Goal: Information Seeking & Learning: Learn about a topic

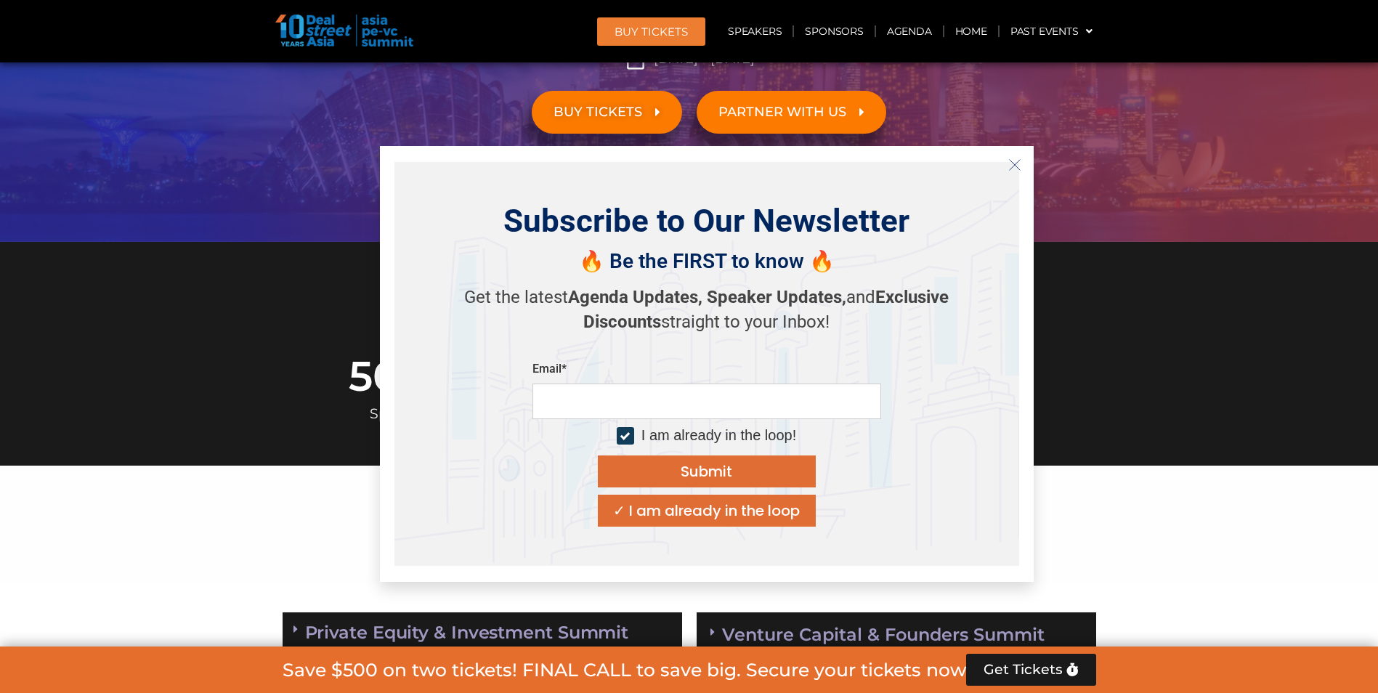
scroll to position [291, 0]
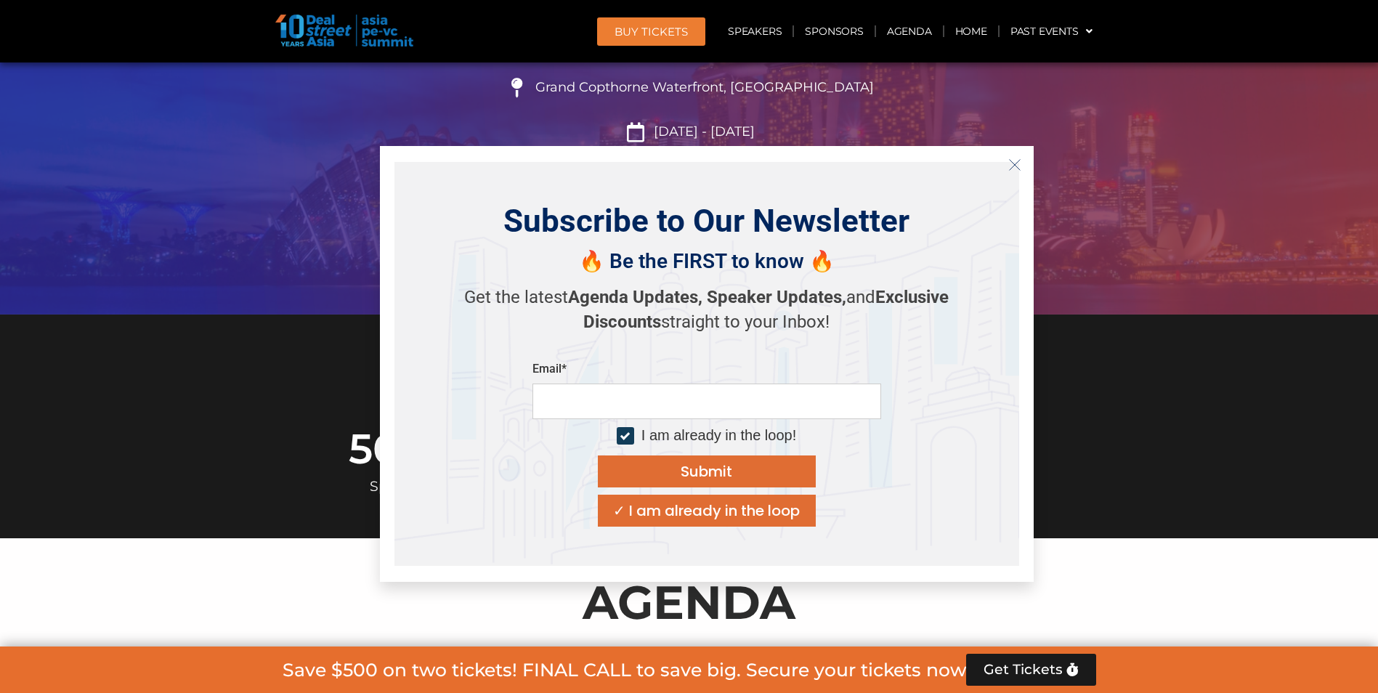
click at [1012, 172] on button "Close" at bounding box center [1014, 164] width 23 height 23
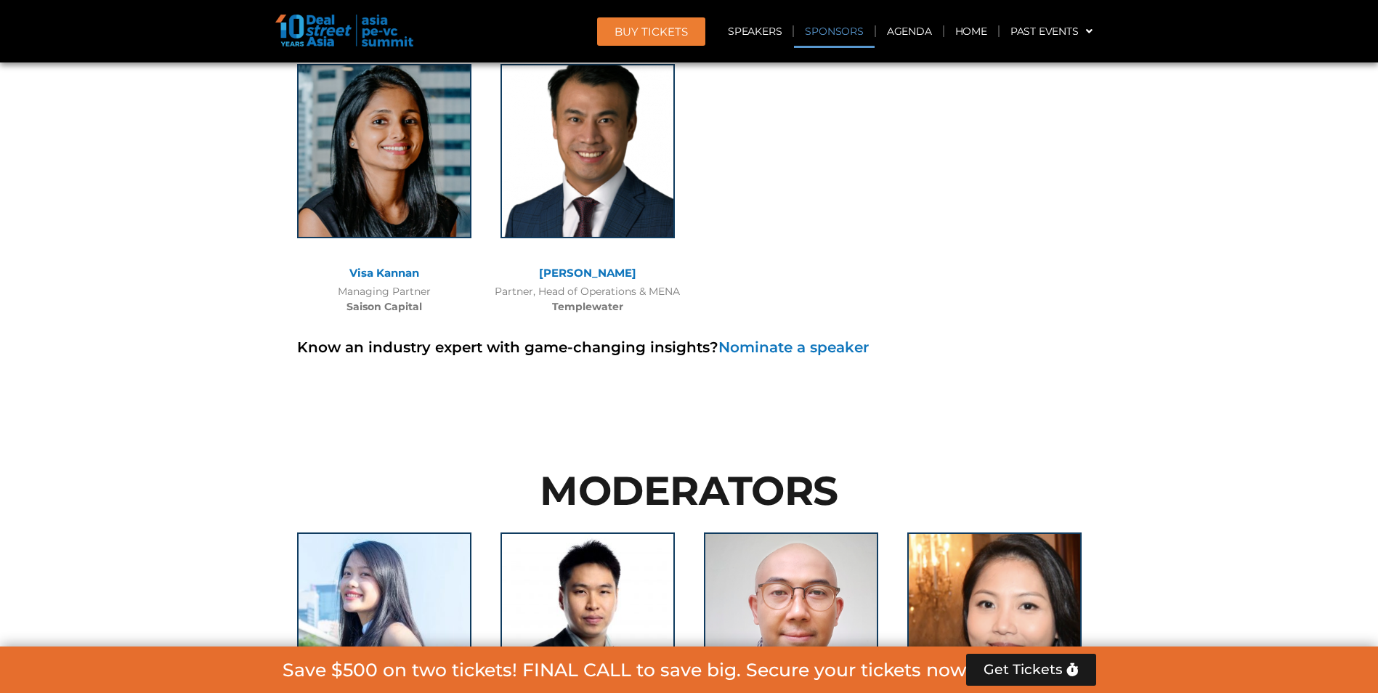
scroll to position [10605, 0]
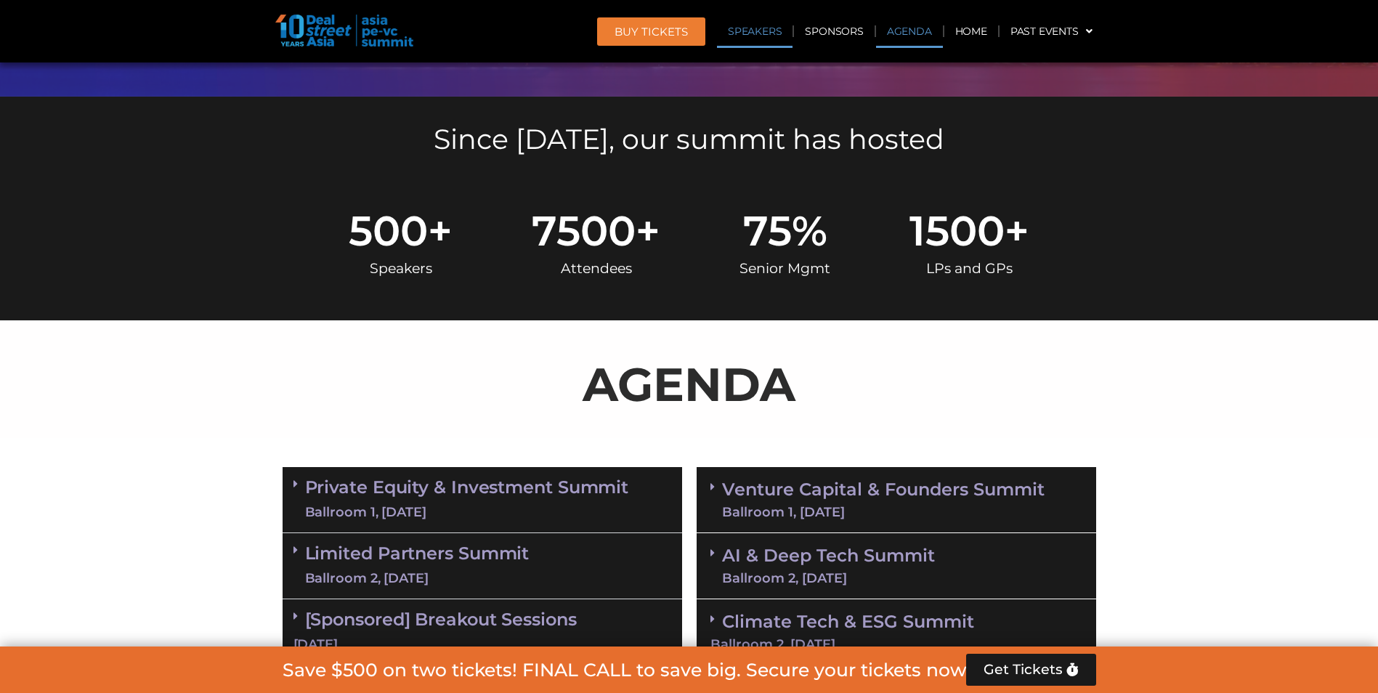
click at [783, 31] on link "Speakers" at bounding box center [755, 31] width 76 height 33
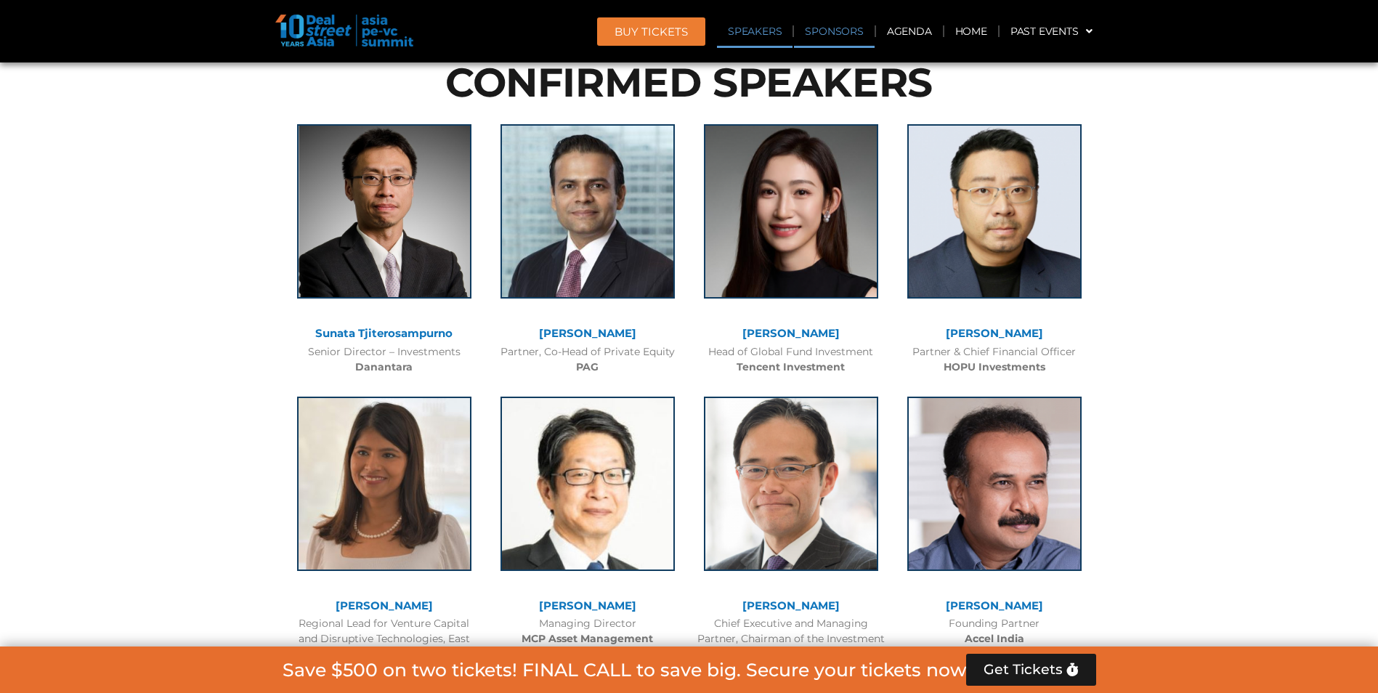
click at [816, 27] on link "Sponsors" at bounding box center [834, 31] width 80 height 33
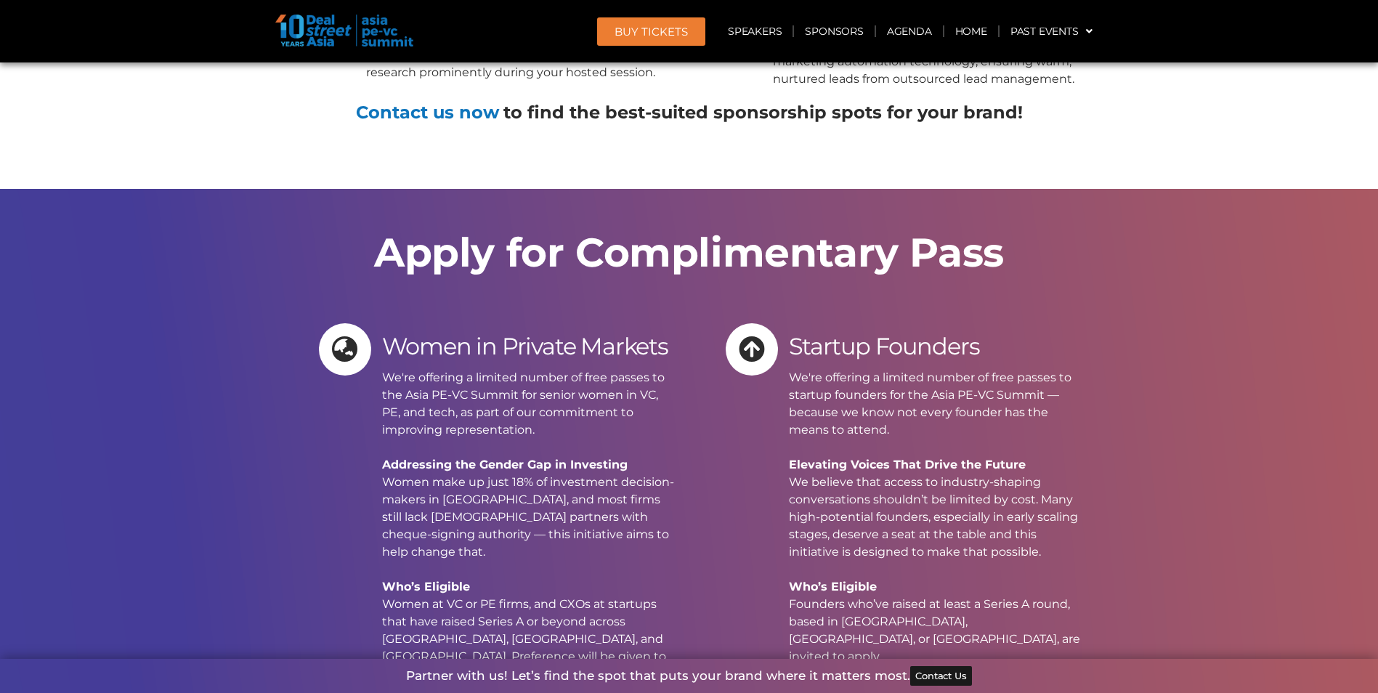
scroll to position [14966, 0]
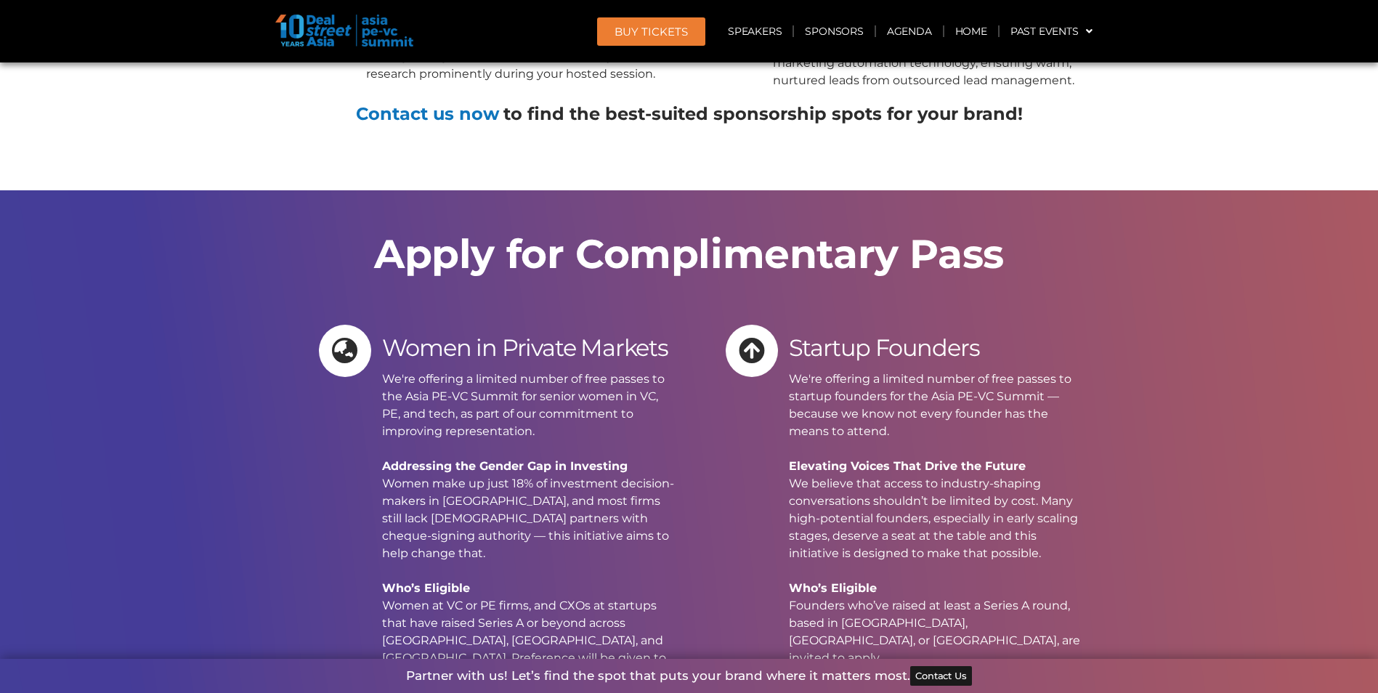
click at [323, 38] on img at bounding box center [344, 31] width 138 height 32
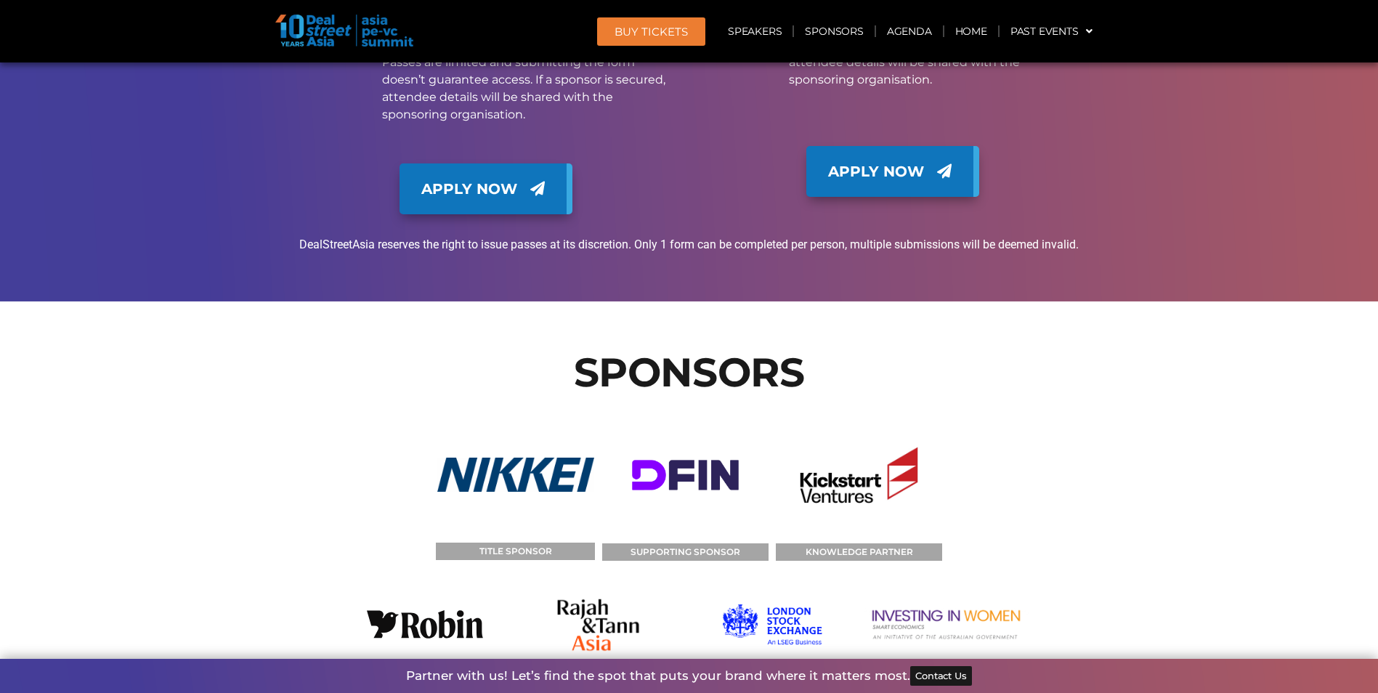
scroll to position [15765, 0]
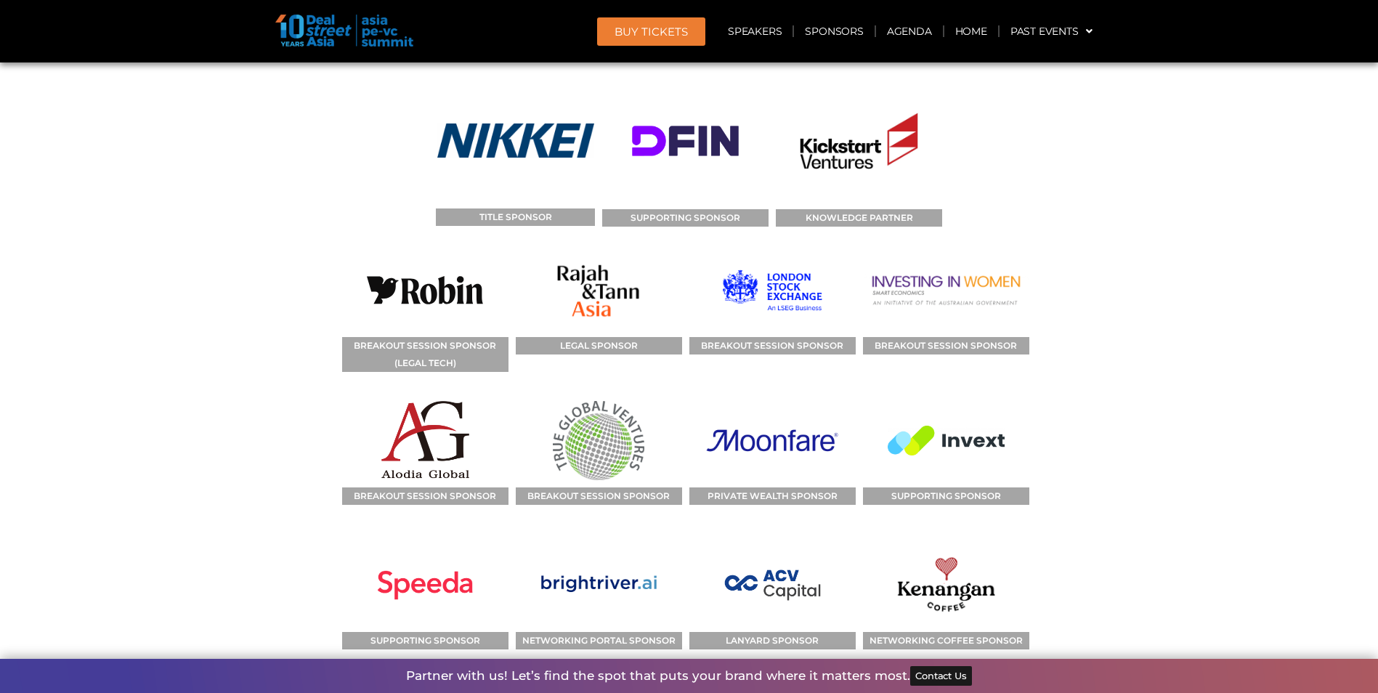
click at [678, 31] on span "BUY Tickets" at bounding box center [651, 31] width 73 height 11
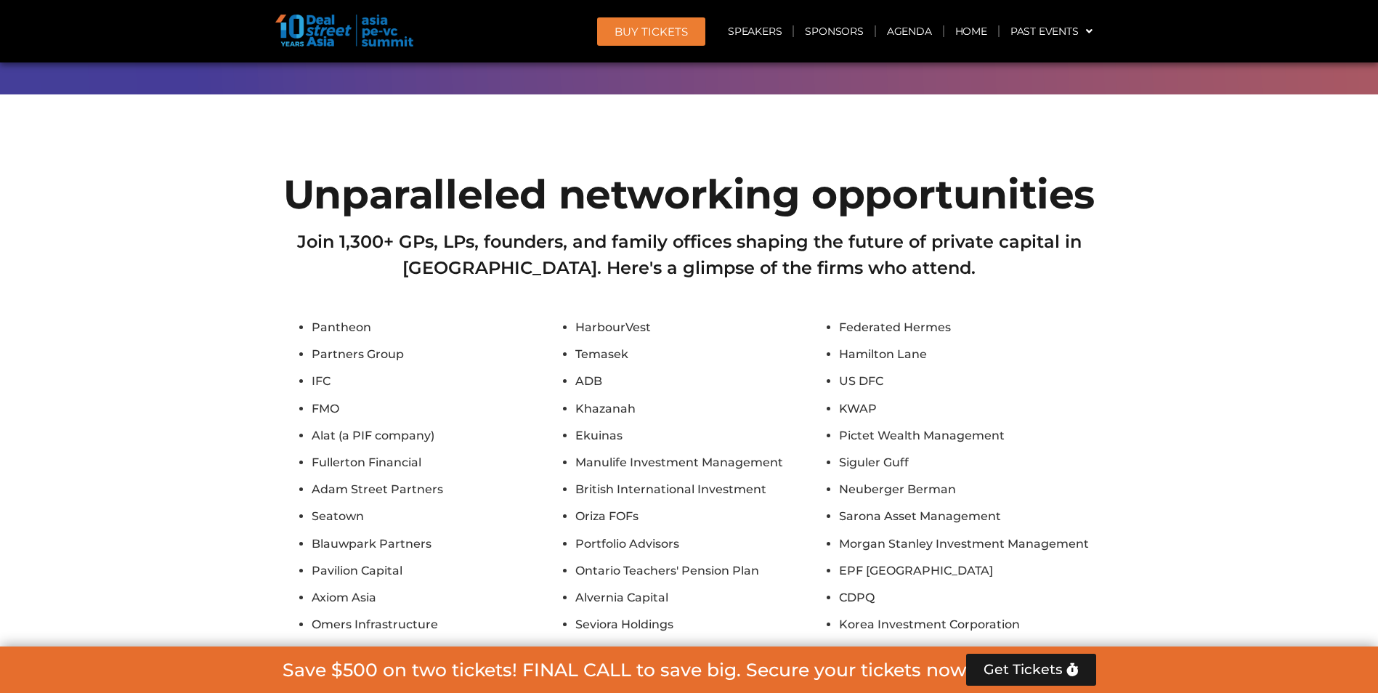
scroll to position [12660, 0]
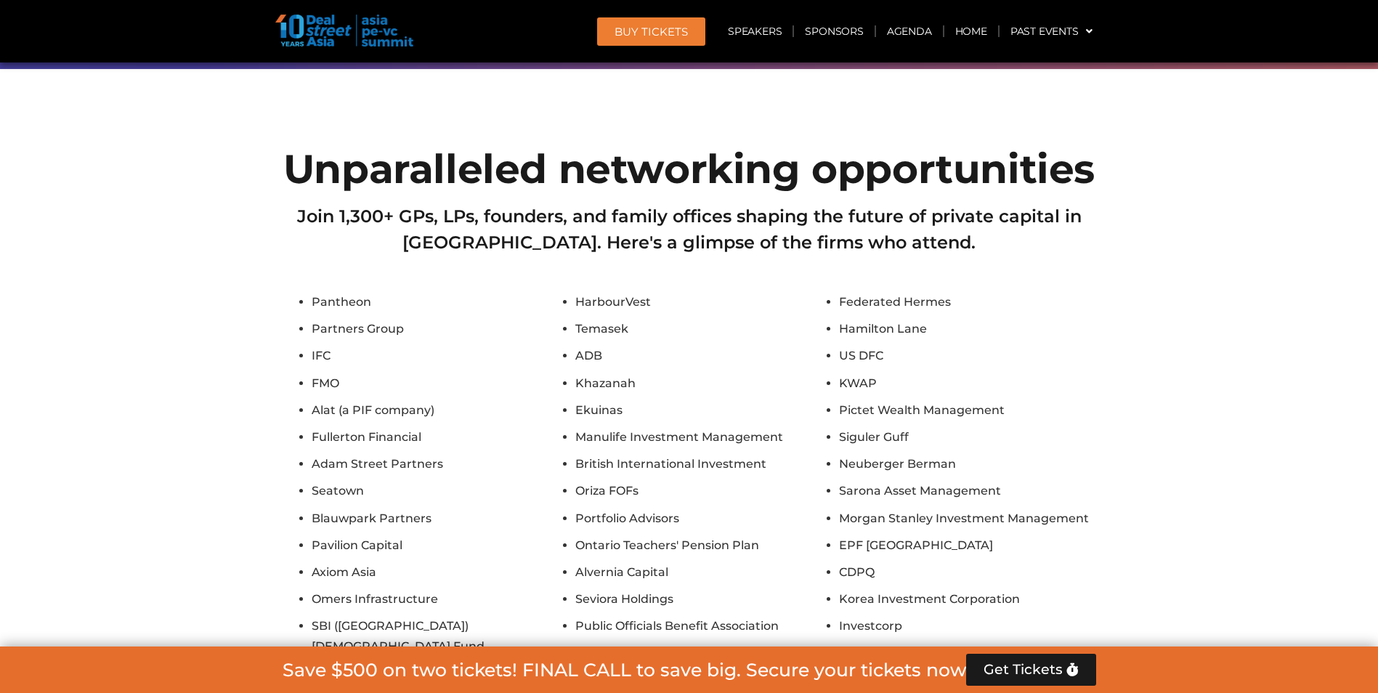
click at [752, 454] on li "British International Investment" at bounding box center [703, 464] width 256 height 20
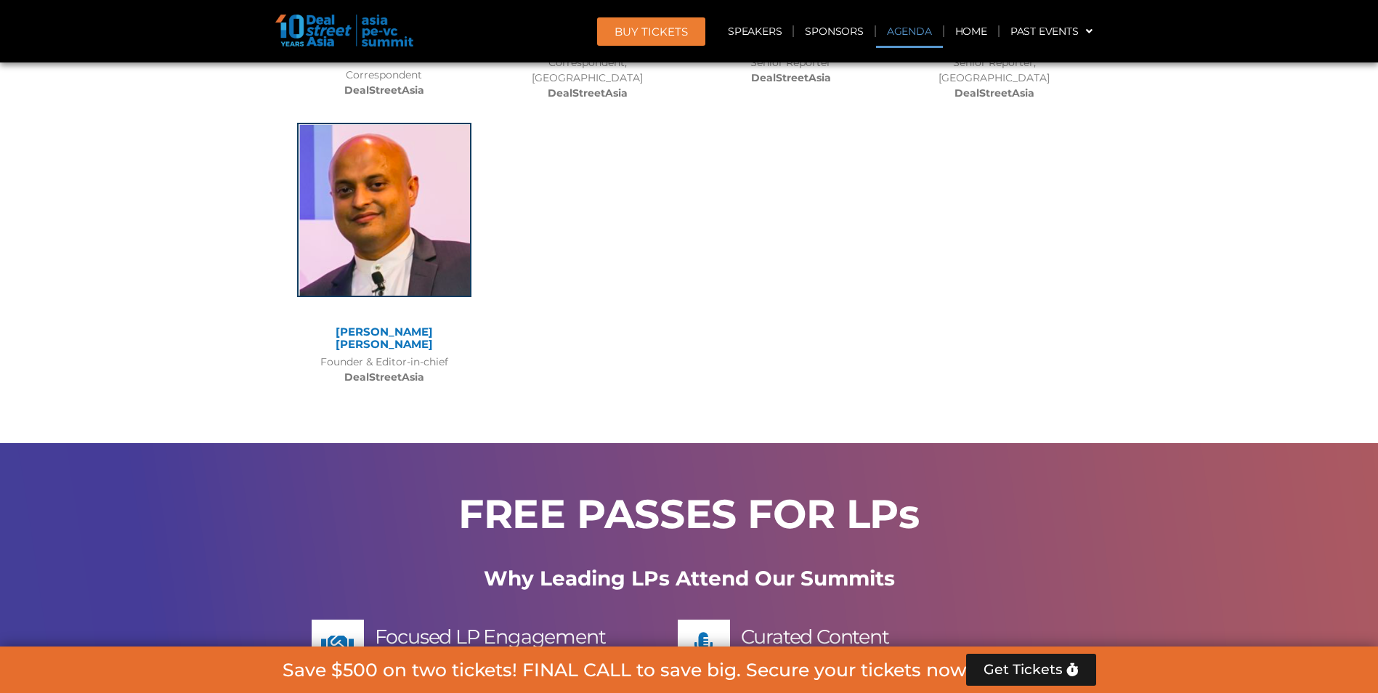
click at [916, 28] on link "Agenda" at bounding box center [909, 31] width 67 height 33
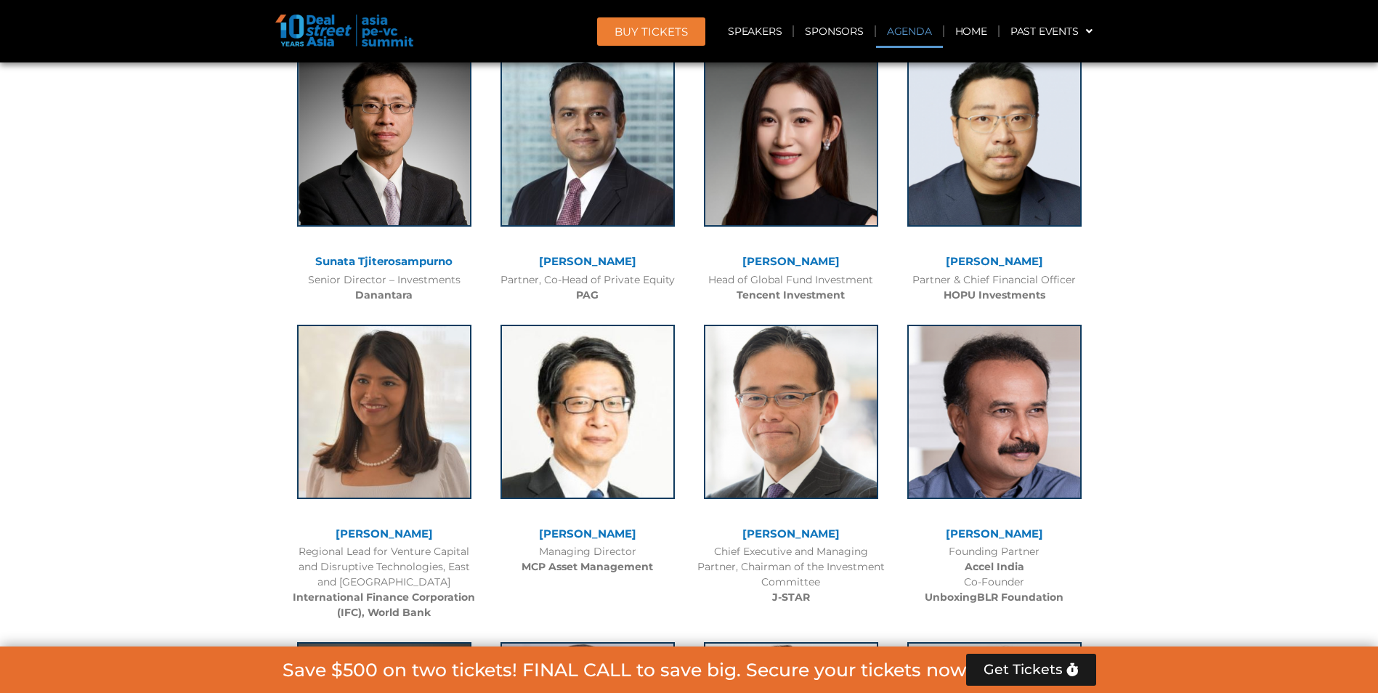
scroll to position [774, 0]
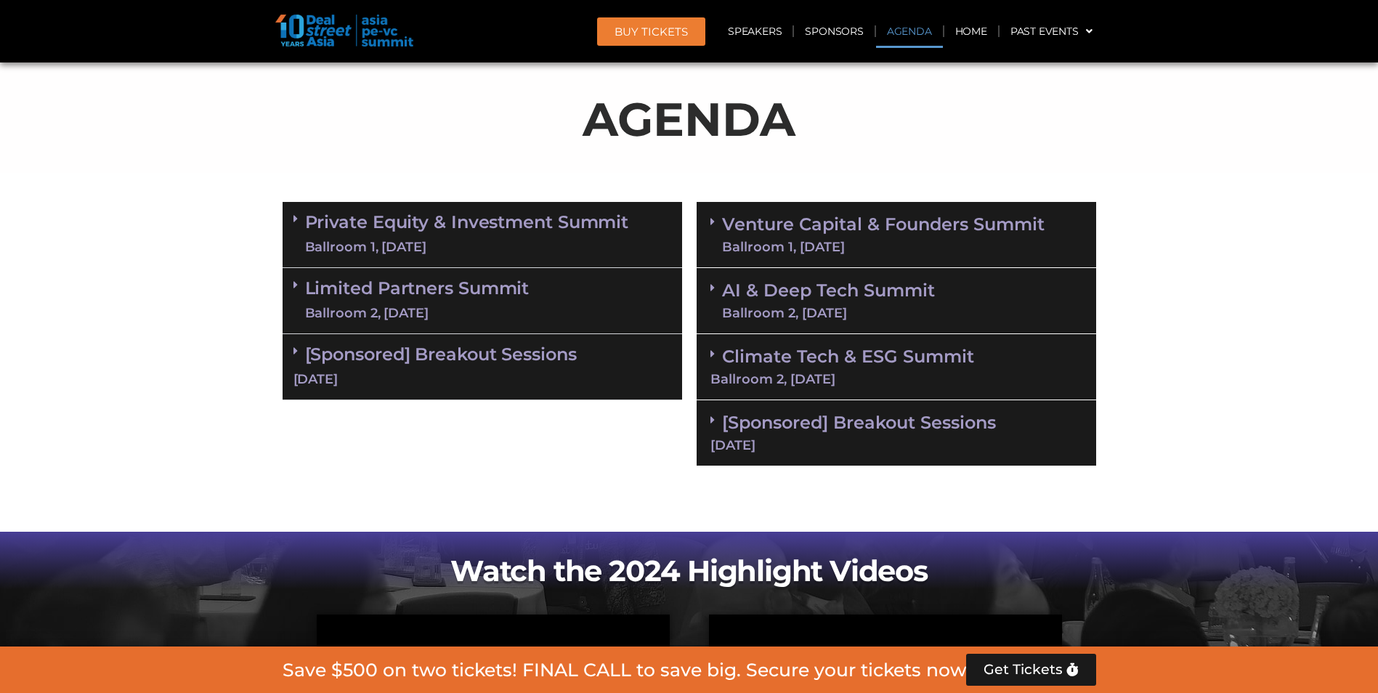
click at [608, 222] on link "Private Equity & Investment Summit Ballroom 1, [DATE]" at bounding box center [467, 235] width 324 height 44
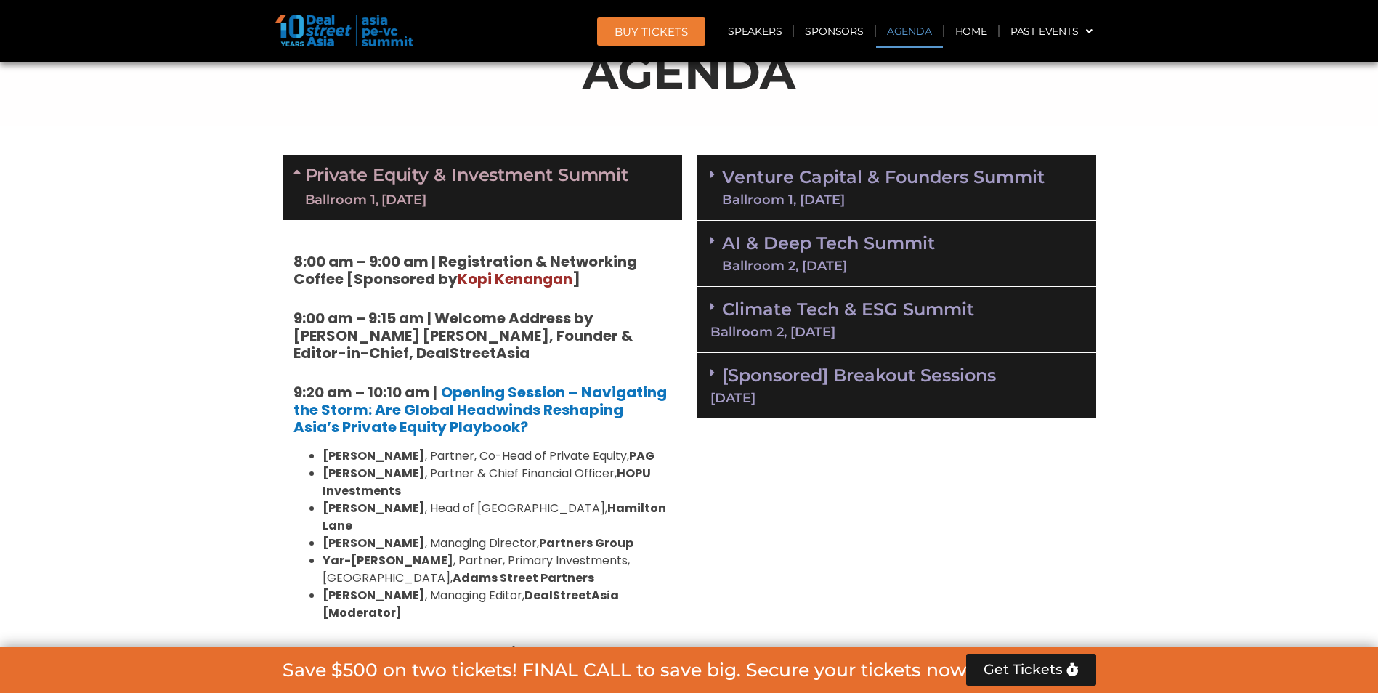
scroll to position [846, 0]
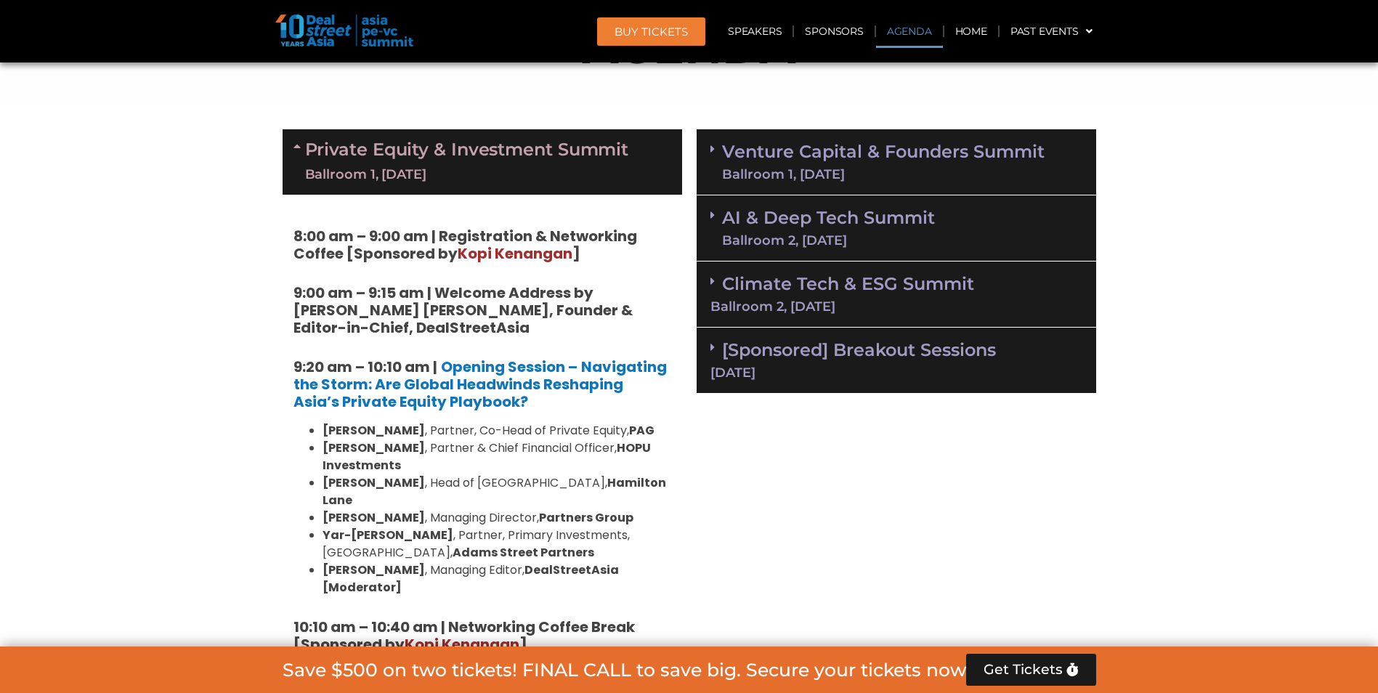
click at [819, 169] on div "Ballroom 1, [DATE]" at bounding box center [883, 174] width 323 height 13
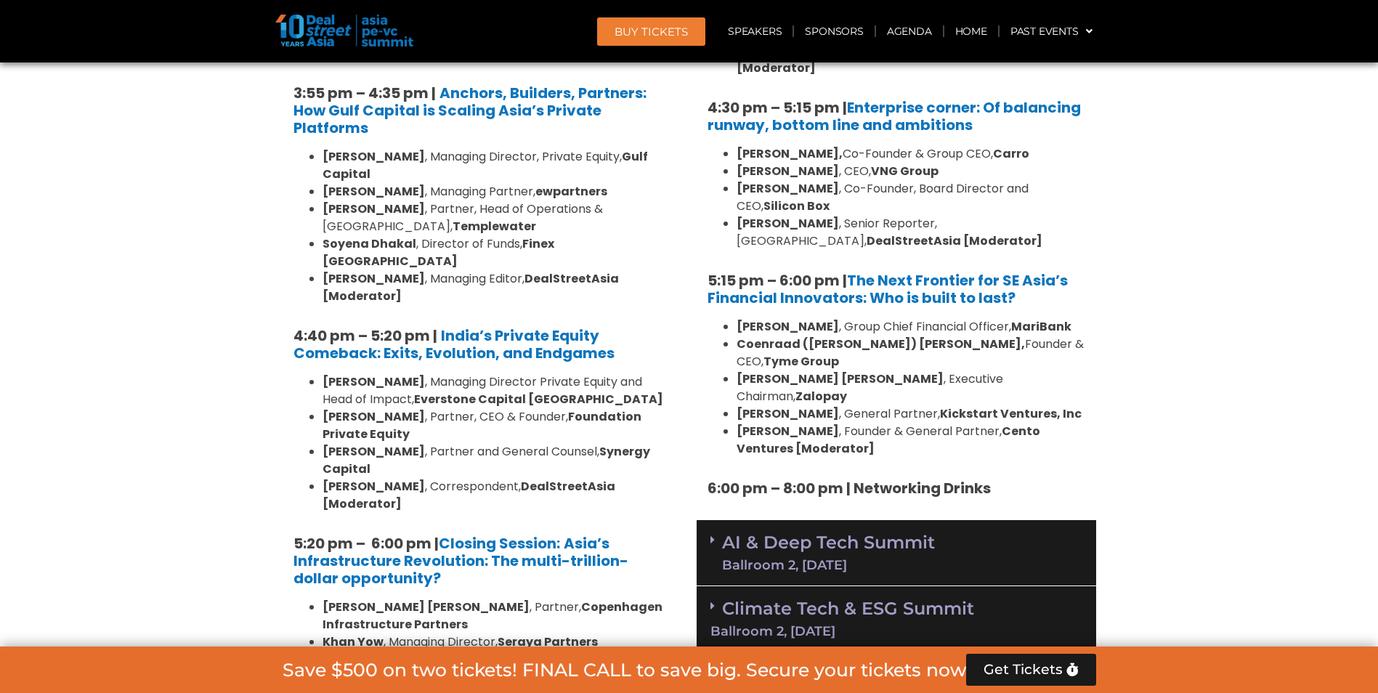
scroll to position [2735, 0]
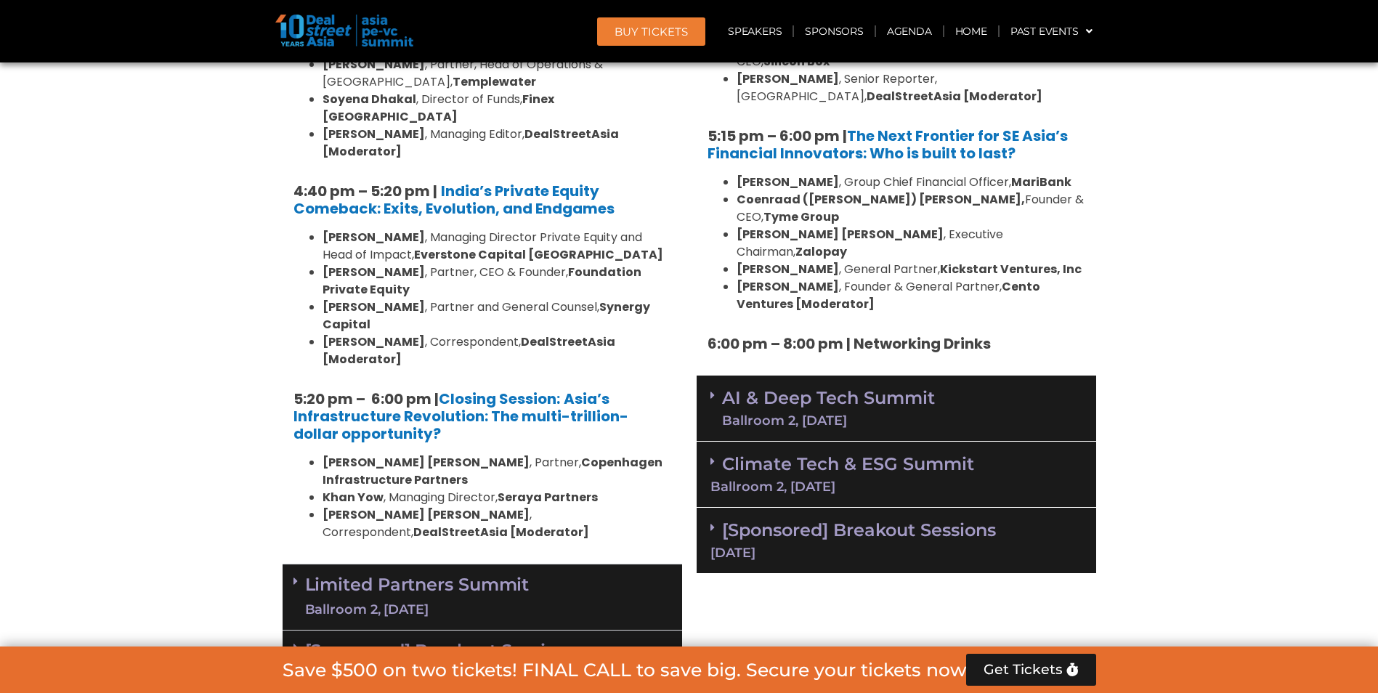
click at [855, 414] on div "Ballroom 2, [DATE]" at bounding box center [828, 420] width 213 height 13
